Goal: Check status: Check status

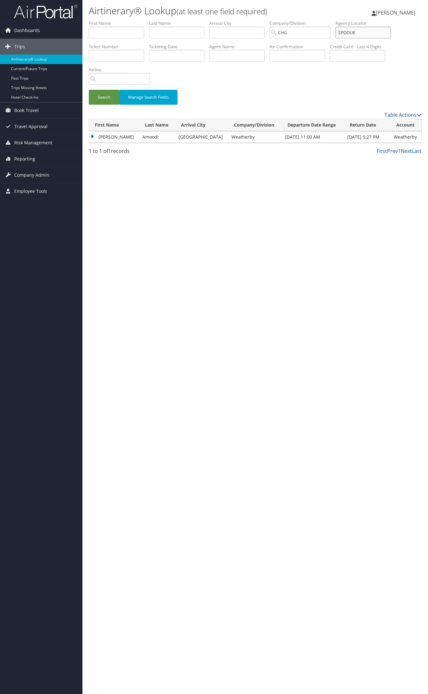
click at [373, 34] on input "SPDDUE" at bounding box center [364, 33] width 56 height 12
paste input "LUMQXX"
drag, startPoint x: 356, startPoint y: 34, endPoint x: 360, endPoint y: 37, distance: 5.4
click at [357, 34] on input "LUMQXX" at bounding box center [364, 33] width 56 height 12
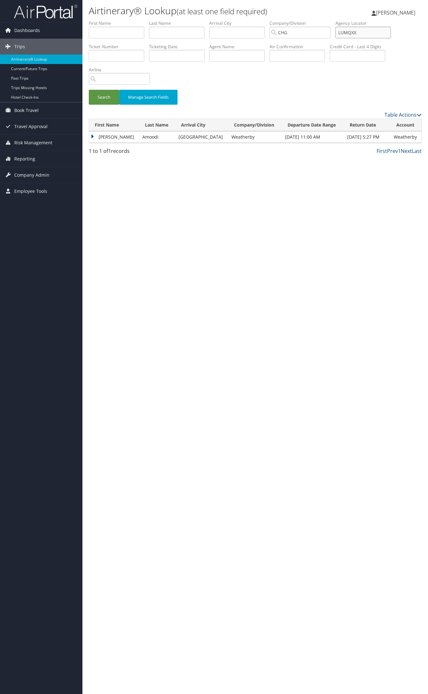
type input "LUMQXX"
click at [89, 90] on button "Search" at bounding box center [104, 97] width 30 height 15
click at [102, 135] on td "Tammy" at bounding box center [113, 136] width 48 height 11
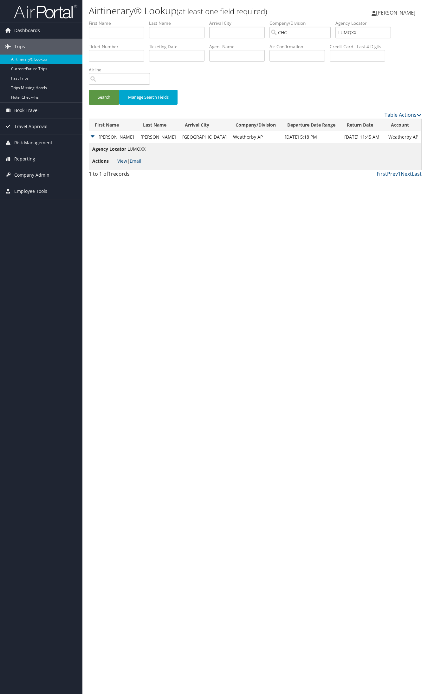
click at [122, 161] on link "View" at bounding box center [122, 161] width 10 height 6
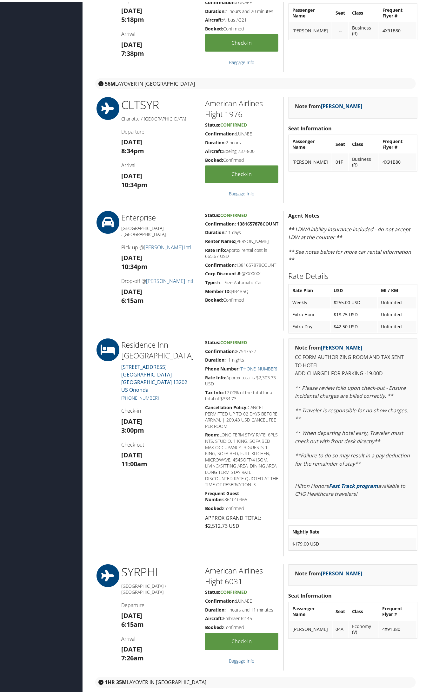
scroll to position [205, 0]
drag, startPoint x: 161, startPoint y: 385, endPoint x: 143, endPoint y: 384, distance: 18.1
click at [118, 384] on div "Residence Inn [GEOGRAPHIC_DATA] [STREET_ADDRESS] US [GEOGRAPHIC_DATA] [PHONE_NU…" at bounding box center [157, 446] width 83 height 218
click at [163, 385] on div "Residence Inn [GEOGRAPHIC_DATA] [STREET_ADDRESS] US [GEOGRAPHIC_DATA] [PHONE_NU…" at bounding box center [157, 446] width 83 height 218
drag, startPoint x: 163, startPoint y: 381, endPoint x: 129, endPoint y: 383, distance: 34.0
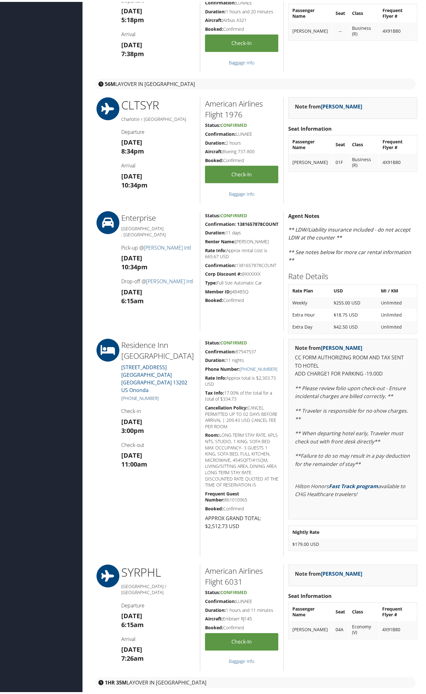
click at [129, 394] on h5 "[PHONE_NUMBER]" at bounding box center [158, 397] width 74 height 6
copy link "315) 422-4864"
